Goal: Task Accomplishment & Management: Complete application form

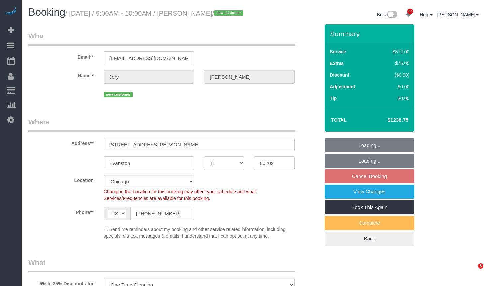
select select "IL"
select select "514"
select select "number:1"
select select "number:69"
select select "number:139"
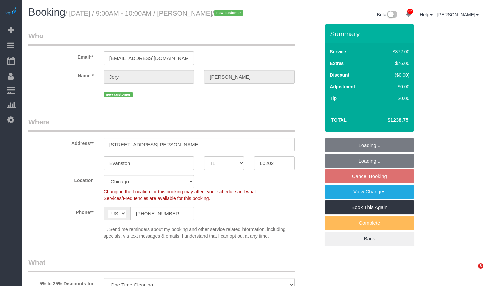
select select "number:104"
select select "object:1346"
select select "5"
select select "1"
select select "10"
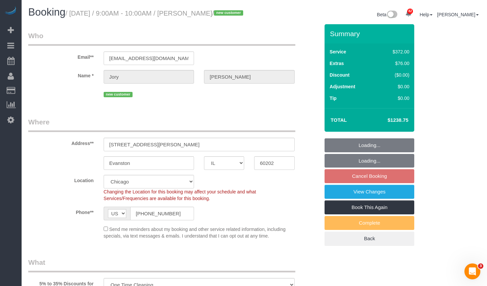
select select "spot1"
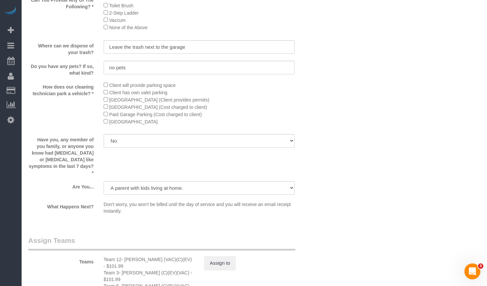
scroll to position [1290, 0]
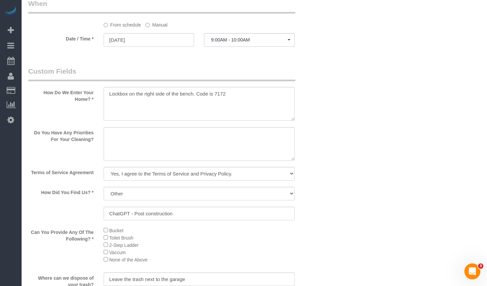
scroll to position [858, 0]
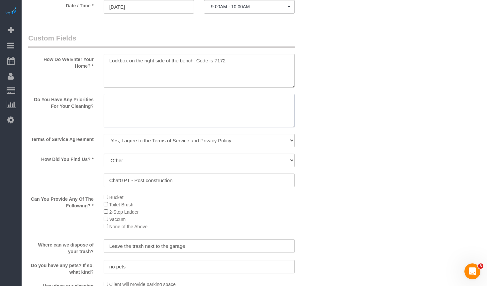
click at [217, 123] on textarea at bounding box center [199, 111] width 191 height 34
